Goal: Transaction & Acquisition: Purchase product/service

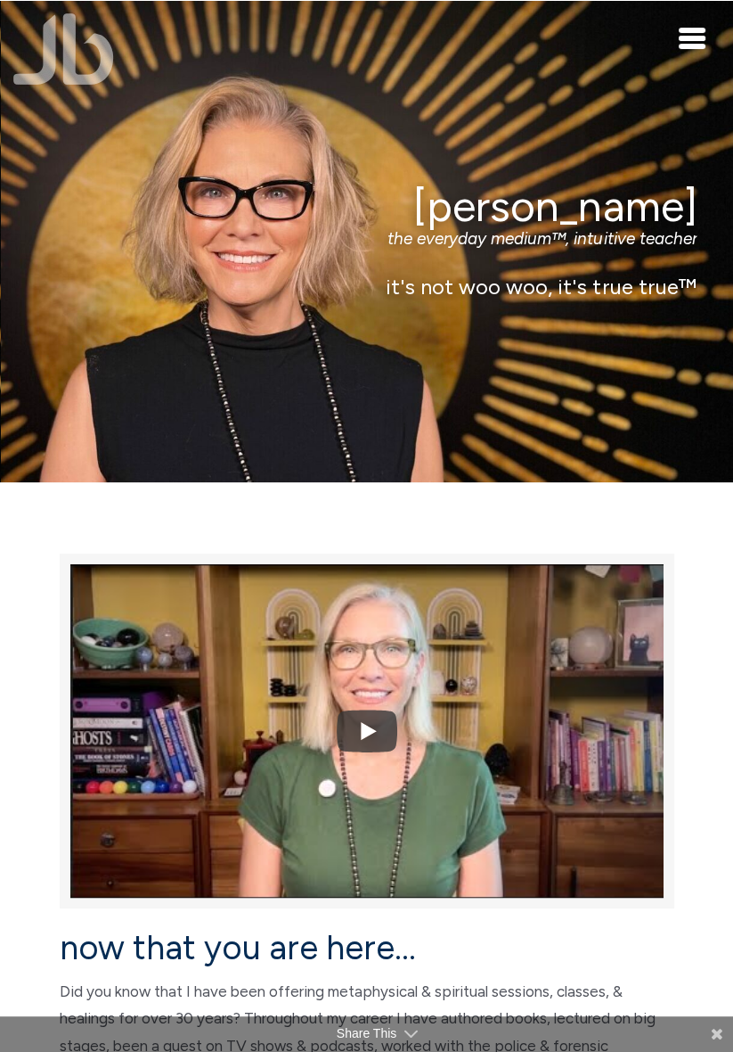
click at [700, 44] on span "Toggle navigation" at bounding box center [692, 46] width 27 height 5
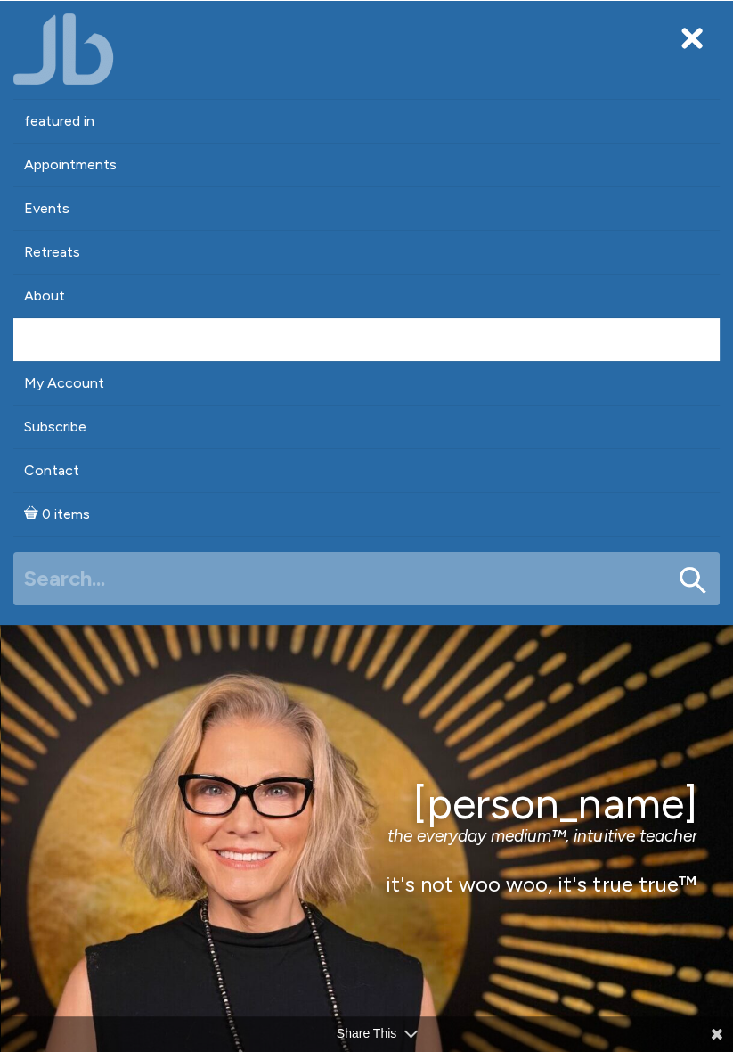
click at [45, 333] on link "Shop" at bounding box center [366, 339] width 707 height 43
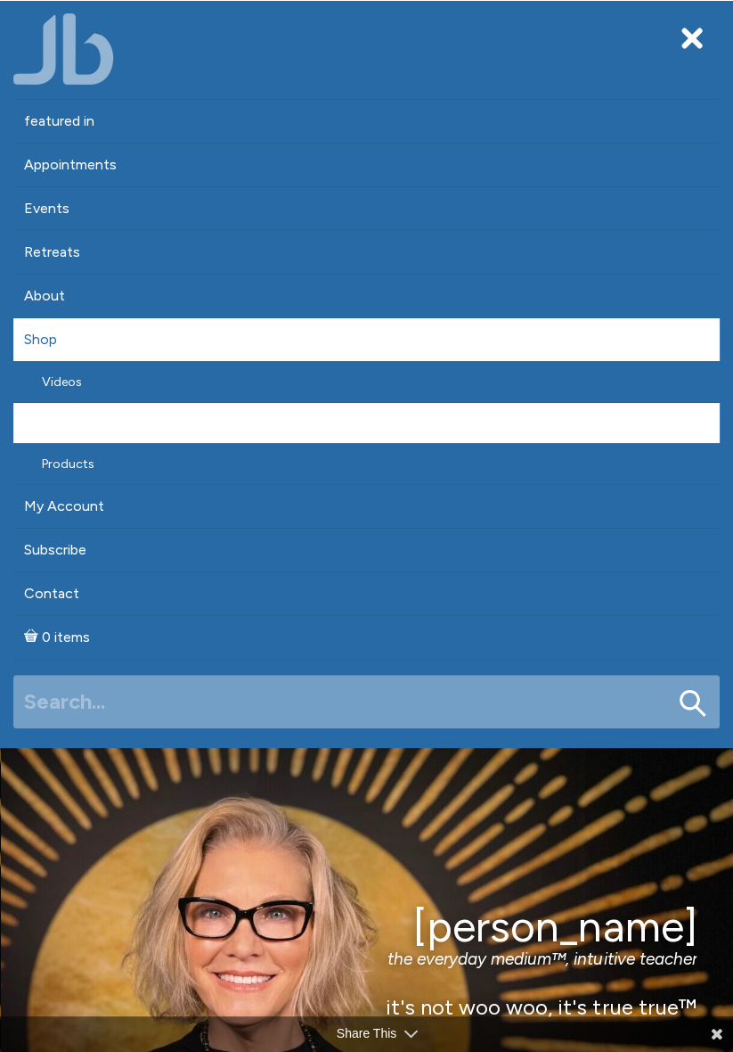
click at [65, 418] on link "Audio" at bounding box center [366, 423] width 707 height 40
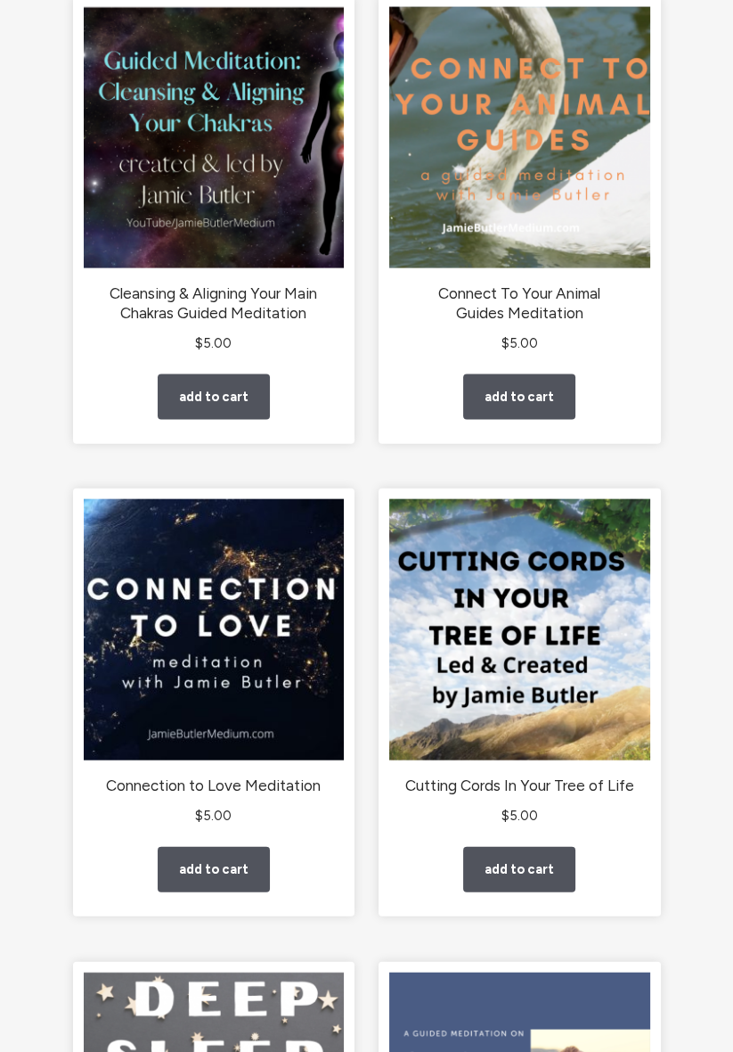
scroll to position [2777, 0]
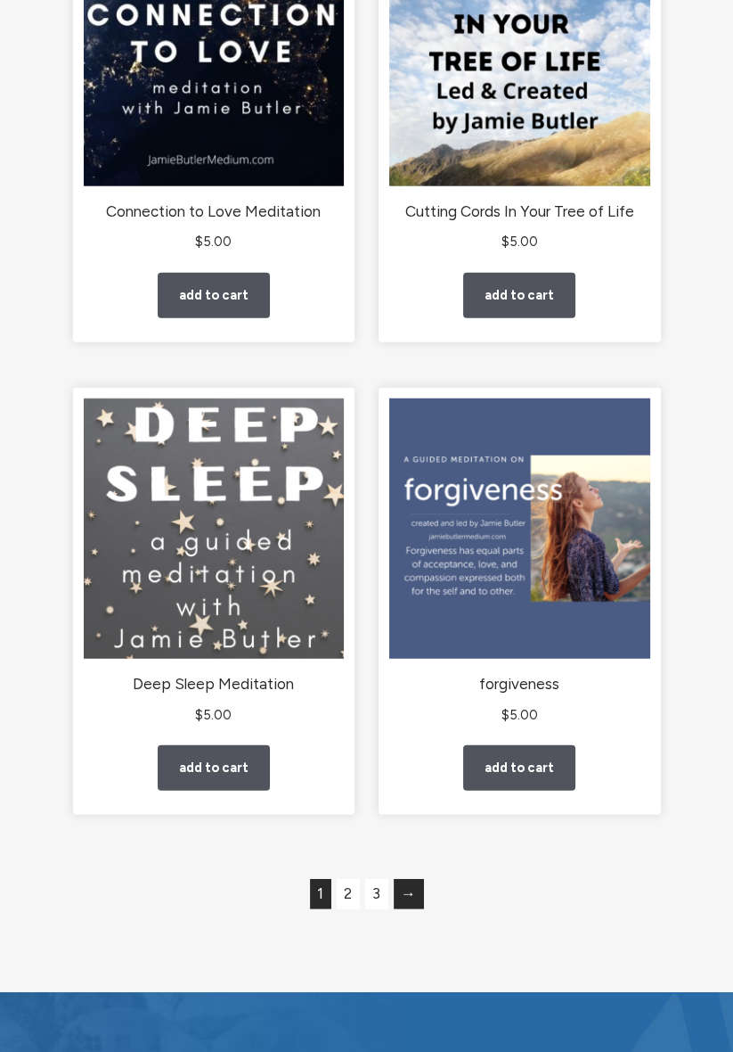
click at [416, 891] on link "→" at bounding box center [409, 894] width 30 height 30
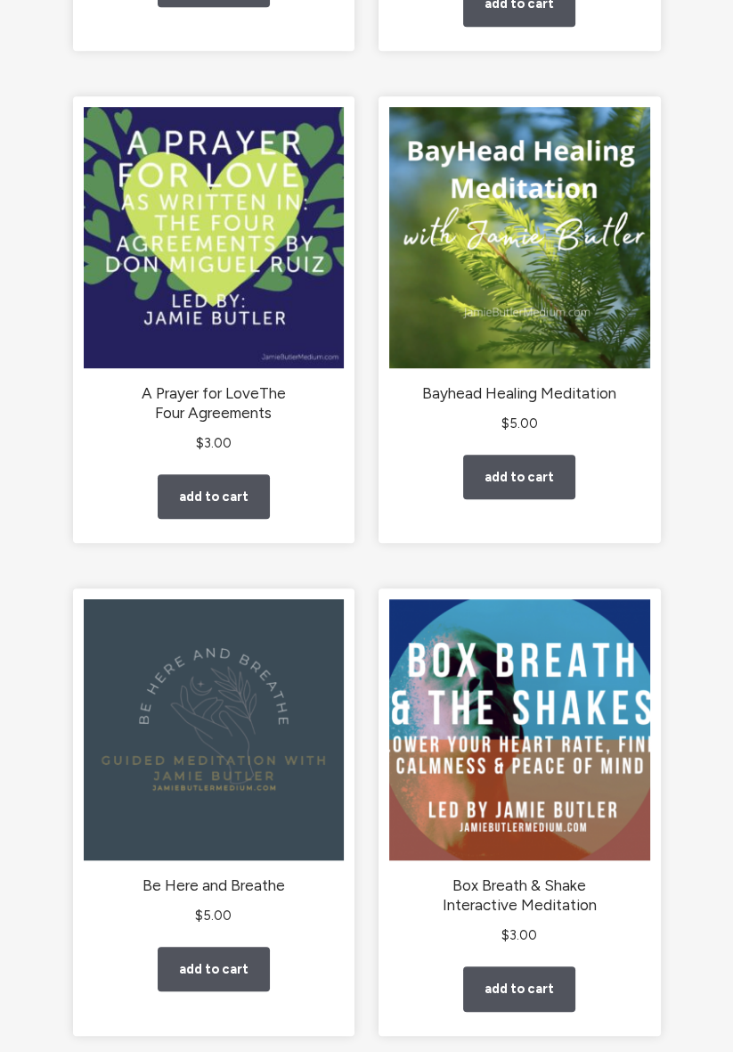
scroll to position [714, 0]
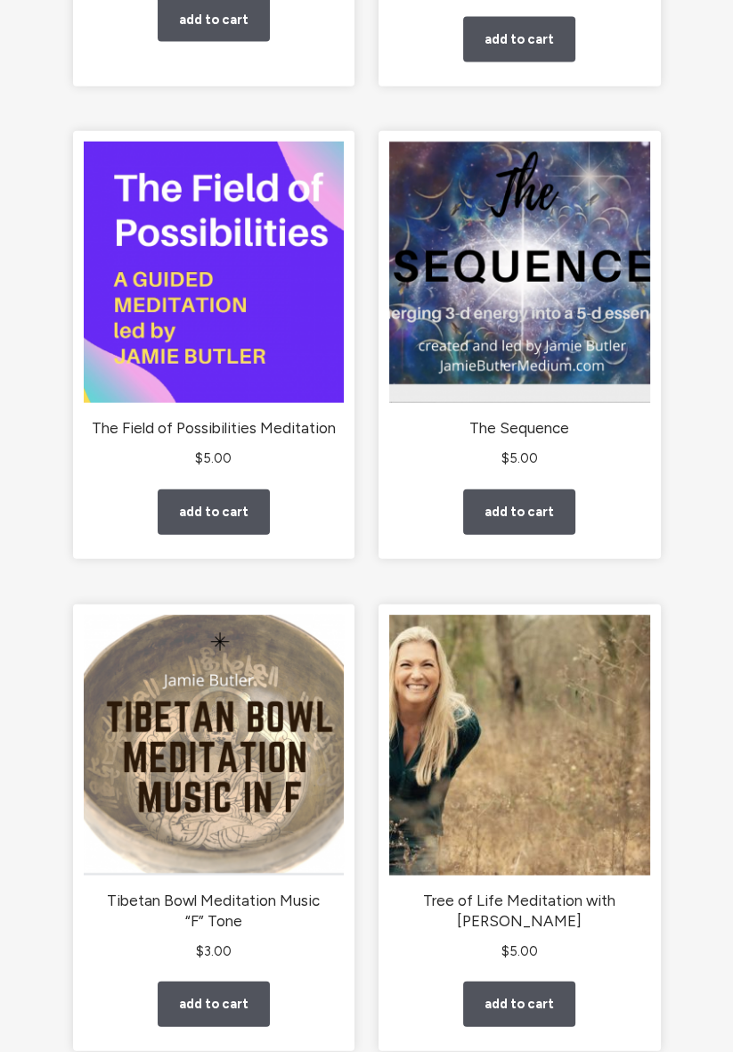
scroll to position [3133, 0]
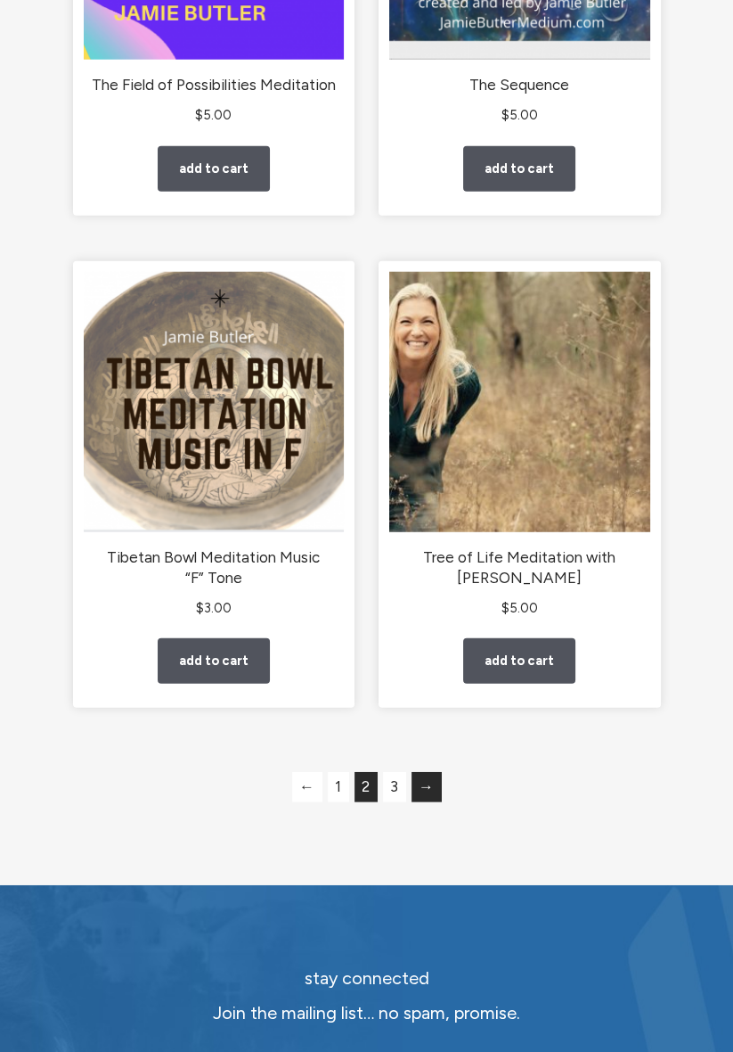
click at [433, 790] on link "→" at bounding box center [427, 787] width 30 height 30
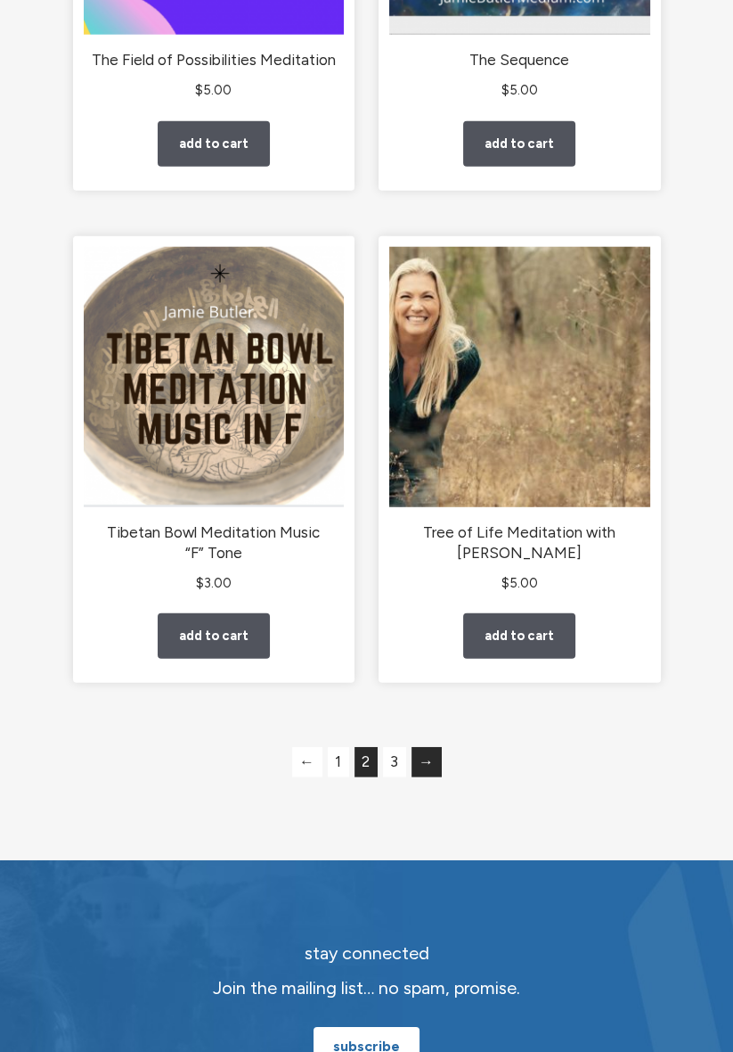
scroll to position [3533, 0]
